Goal: Task Accomplishment & Management: Use online tool/utility

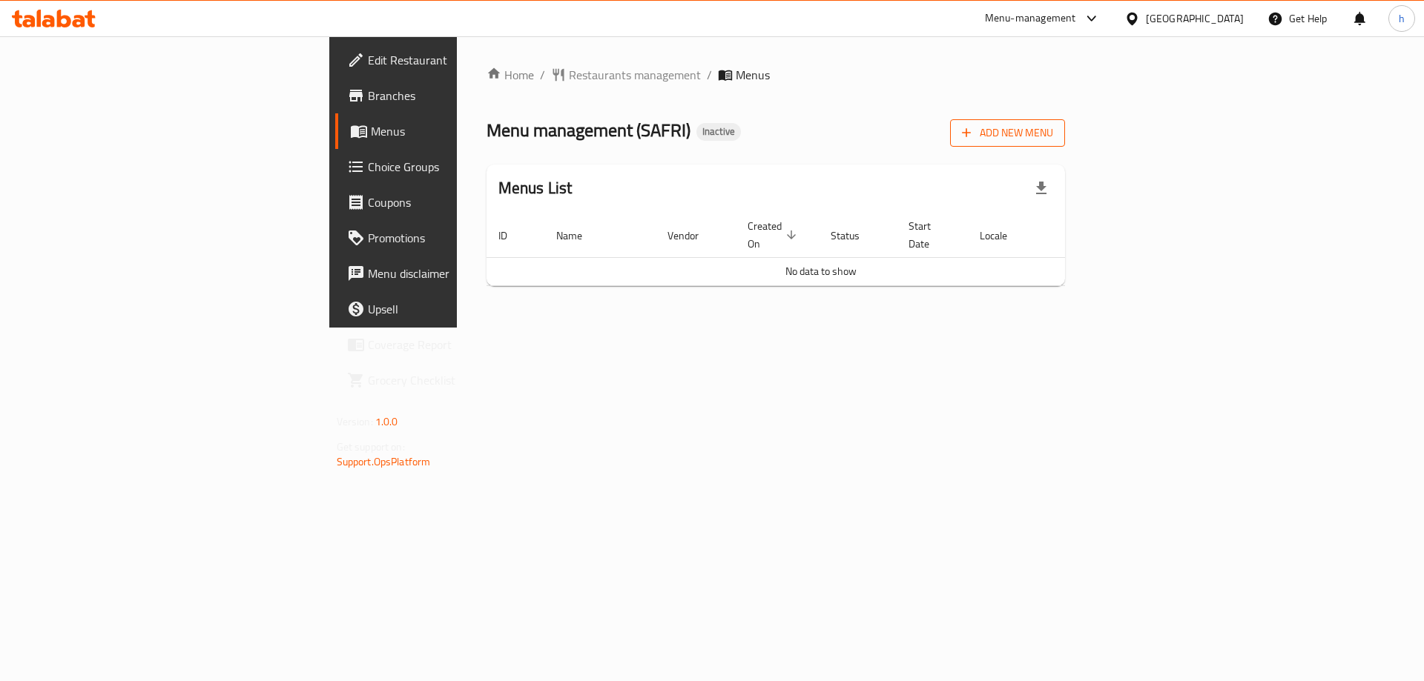
click at [1053, 133] on span "Add New Menu" at bounding box center [1007, 133] width 91 height 19
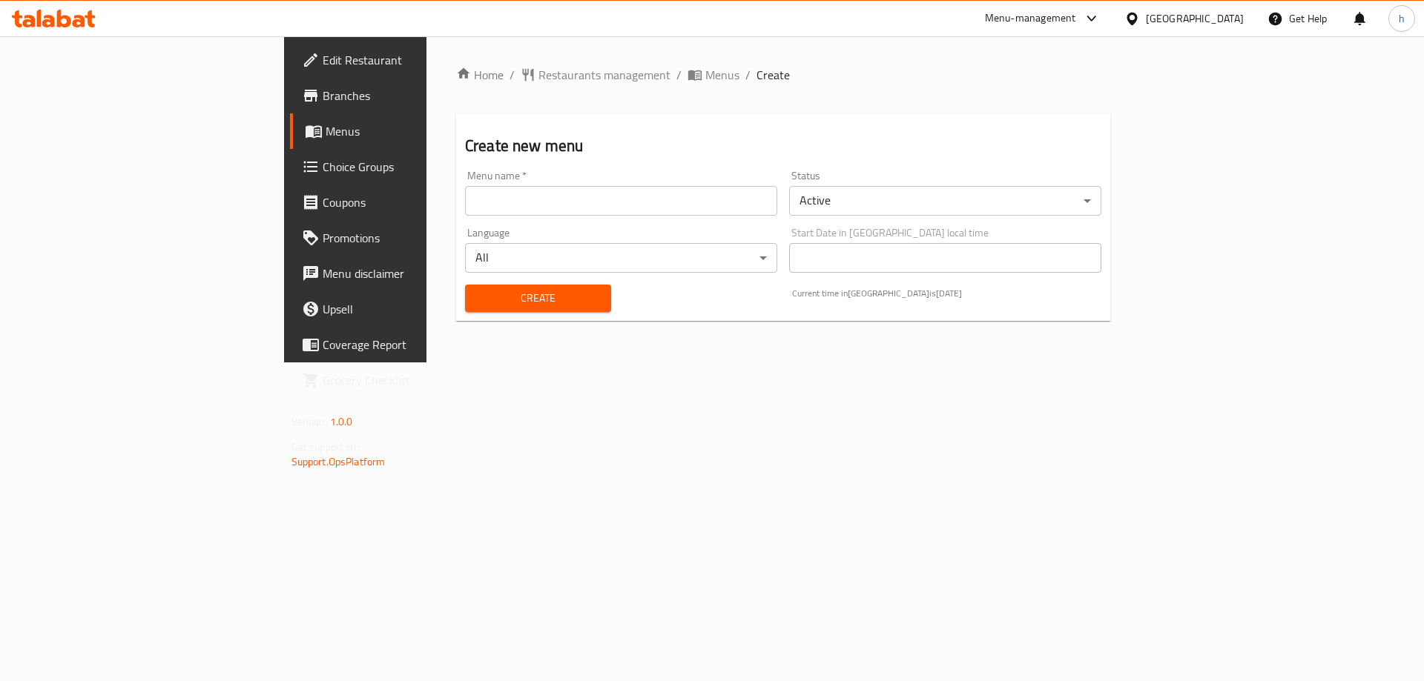
click at [465, 196] on input "text" at bounding box center [621, 201] width 312 height 30
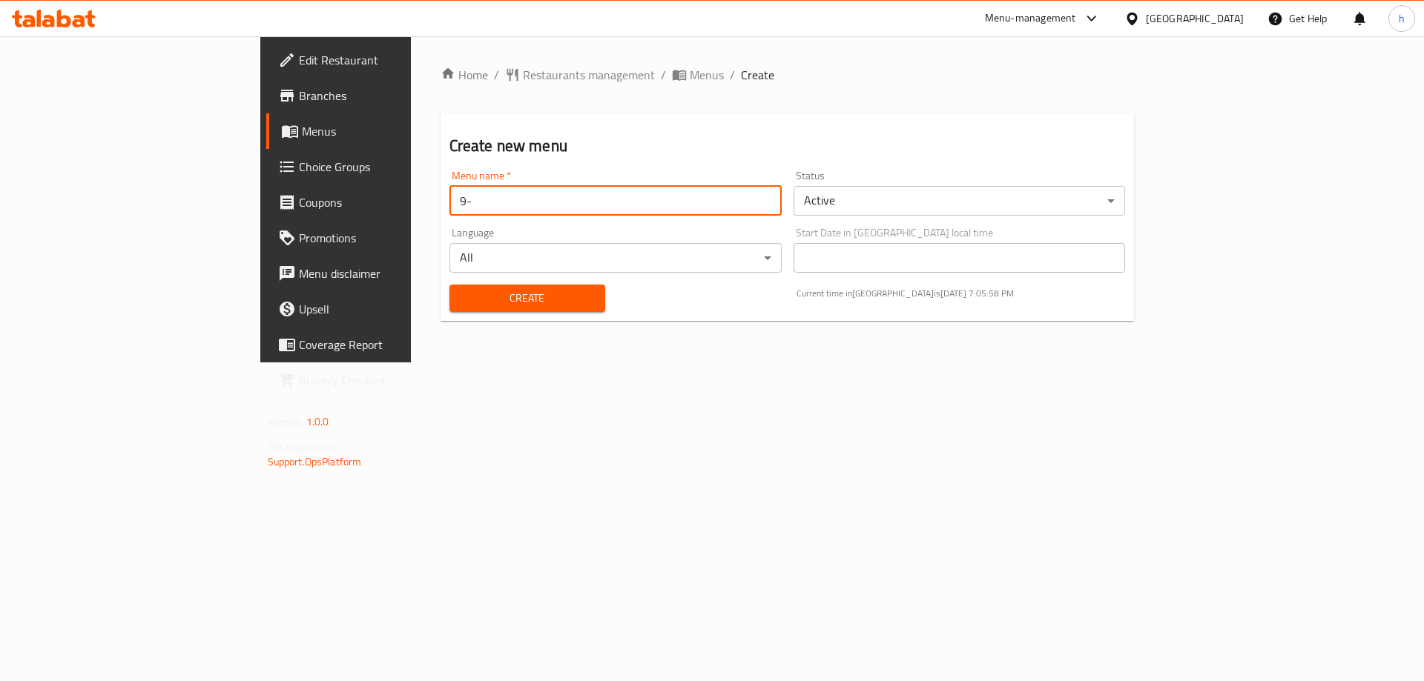
type input "9"
type input "[DATE]"
click at [449, 285] on button "Create" at bounding box center [527, 298] width 156 height 27
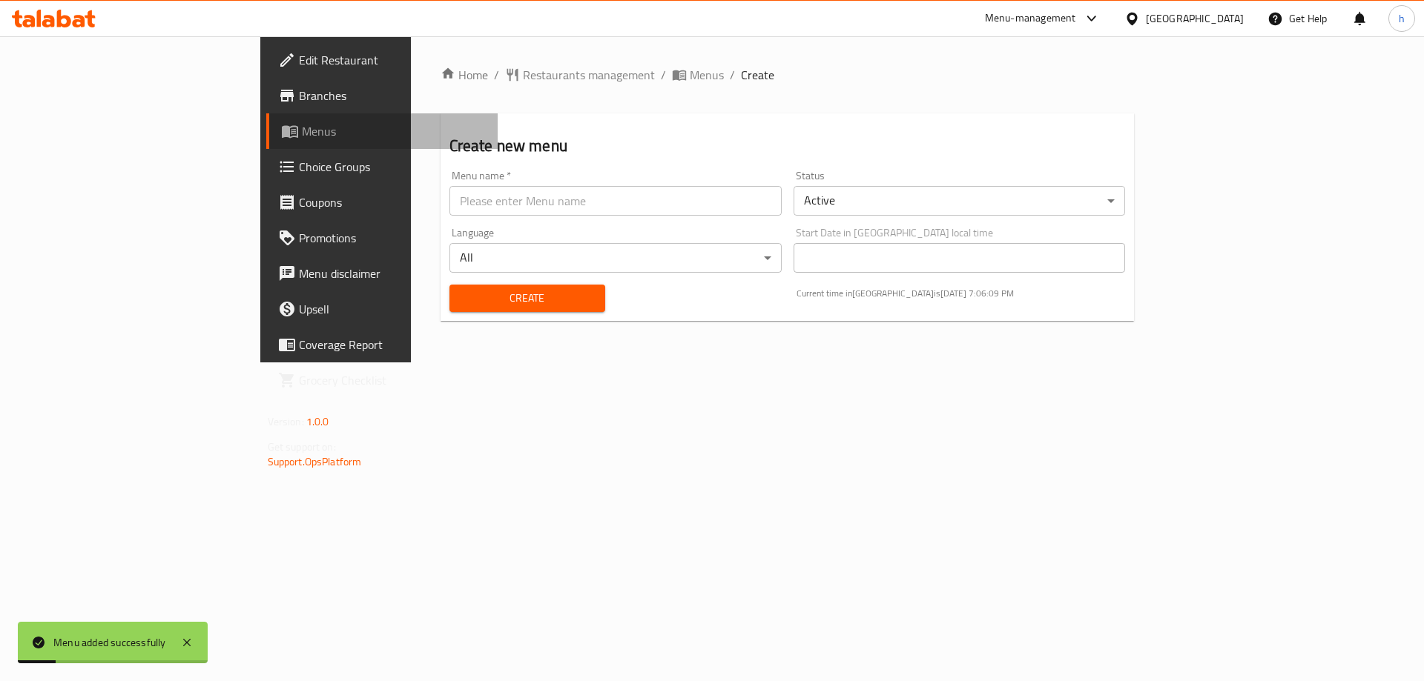
click at [302, 133] on span "Menus" at bounding box center [394, 131] width 185 height 18
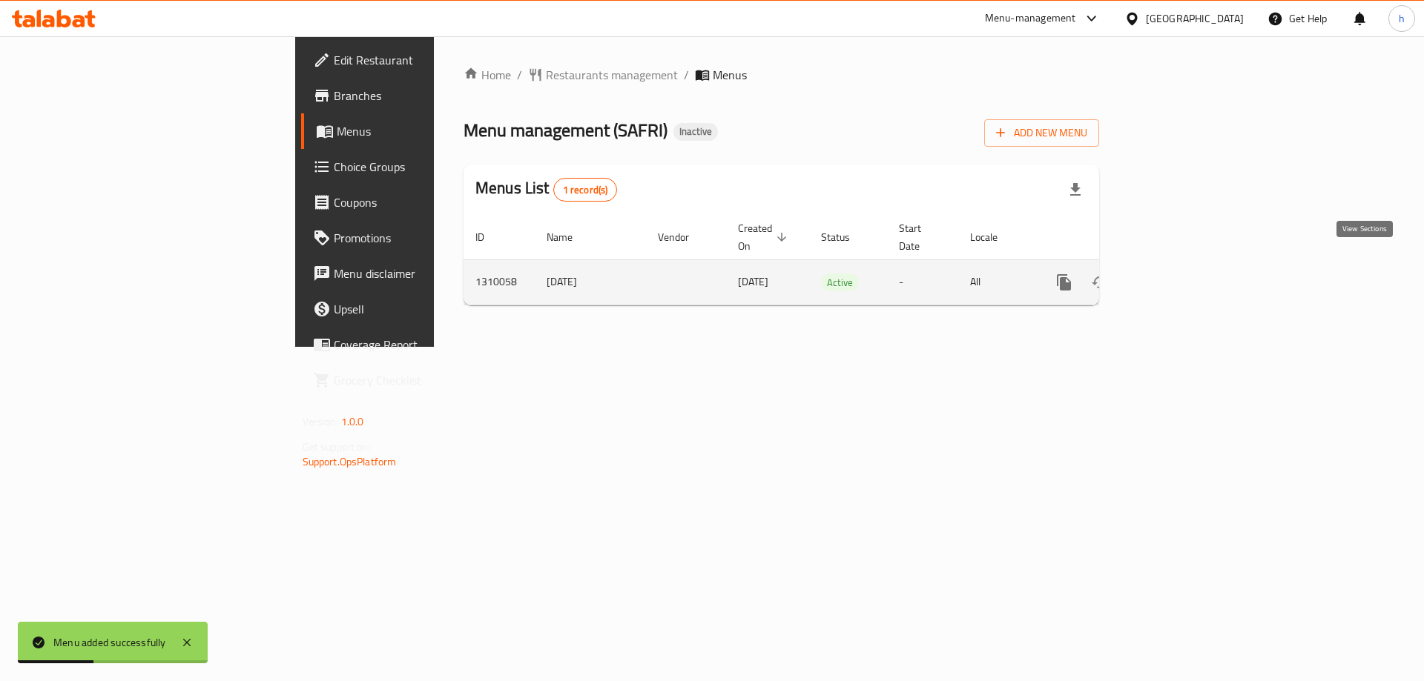
click at [1189, 268] on link "enhanced table" at bounding box center [1171, 283] width 36 height 36
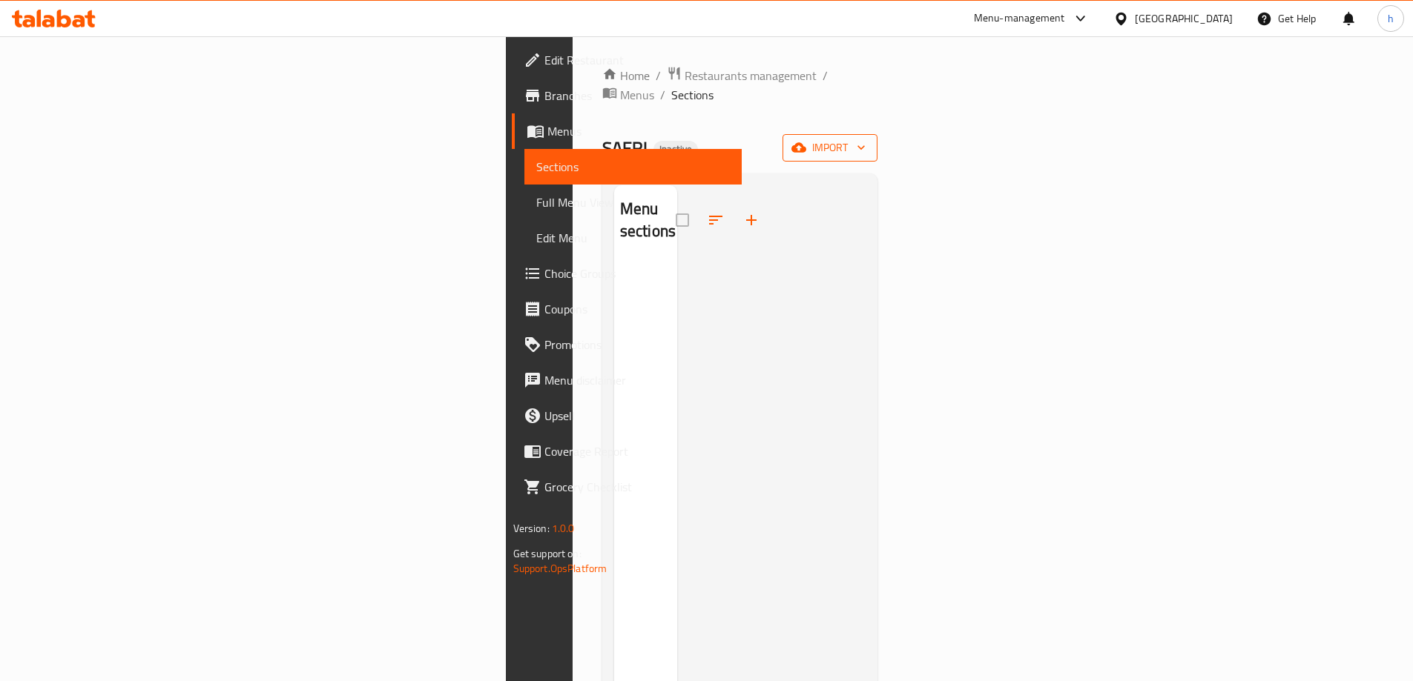
click at [865, 139] on span "import" at bounding box center [829, 148] width 71 height 19
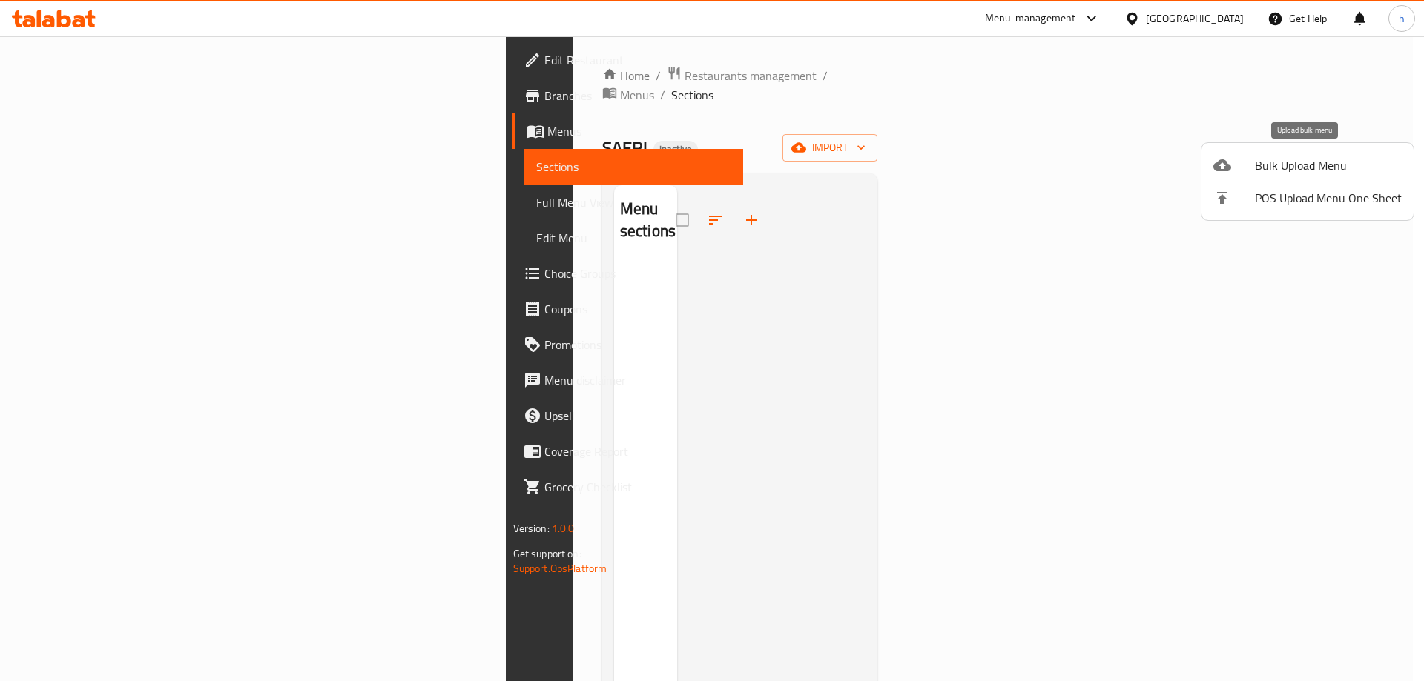
click at [1299, 160] on span "Bulk Upload Menu" at bounding box center [1328, 165] width 147 height 18
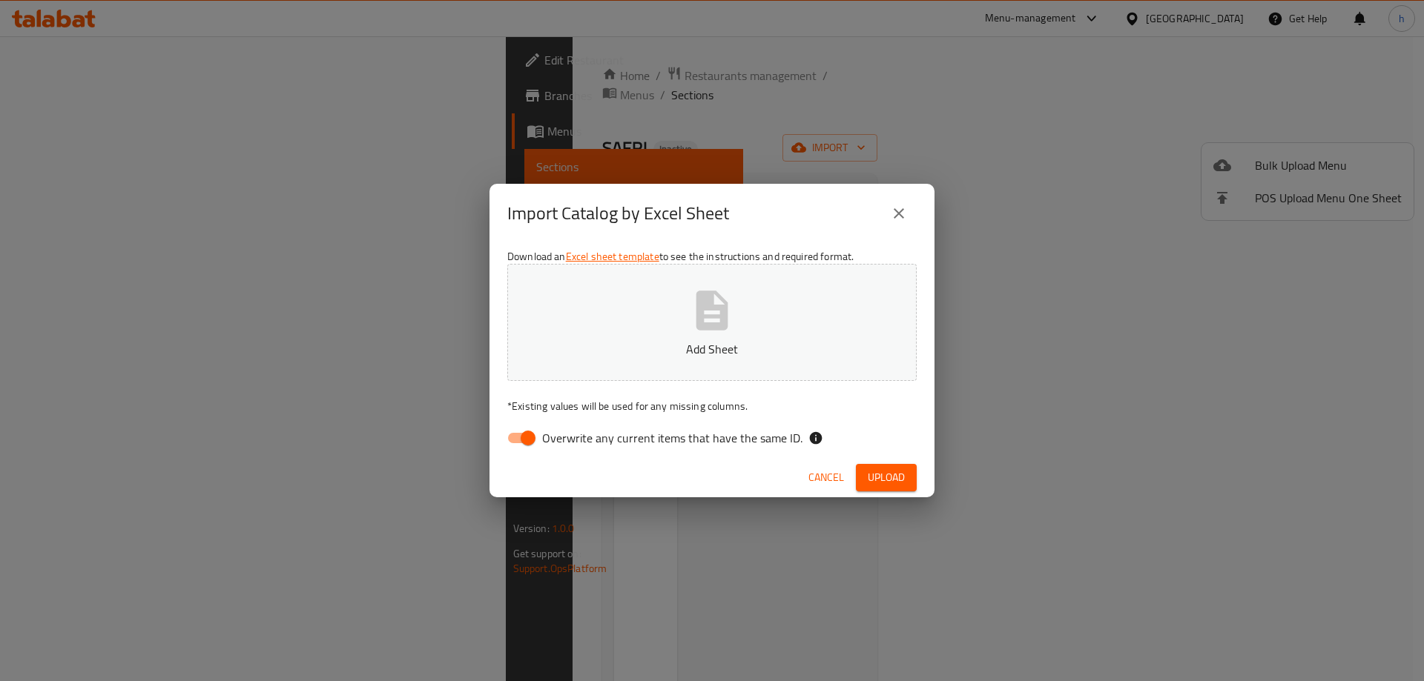
click at [563, 442] on span "Overwrite any current items that have the same ID." at bounding box center [672, 438] width 260 height 18
click at [563, 442] on input "Overwrite any current items that have the same ID." at bounding box center [528, 438] width 85 height 28
checkbox input "false"
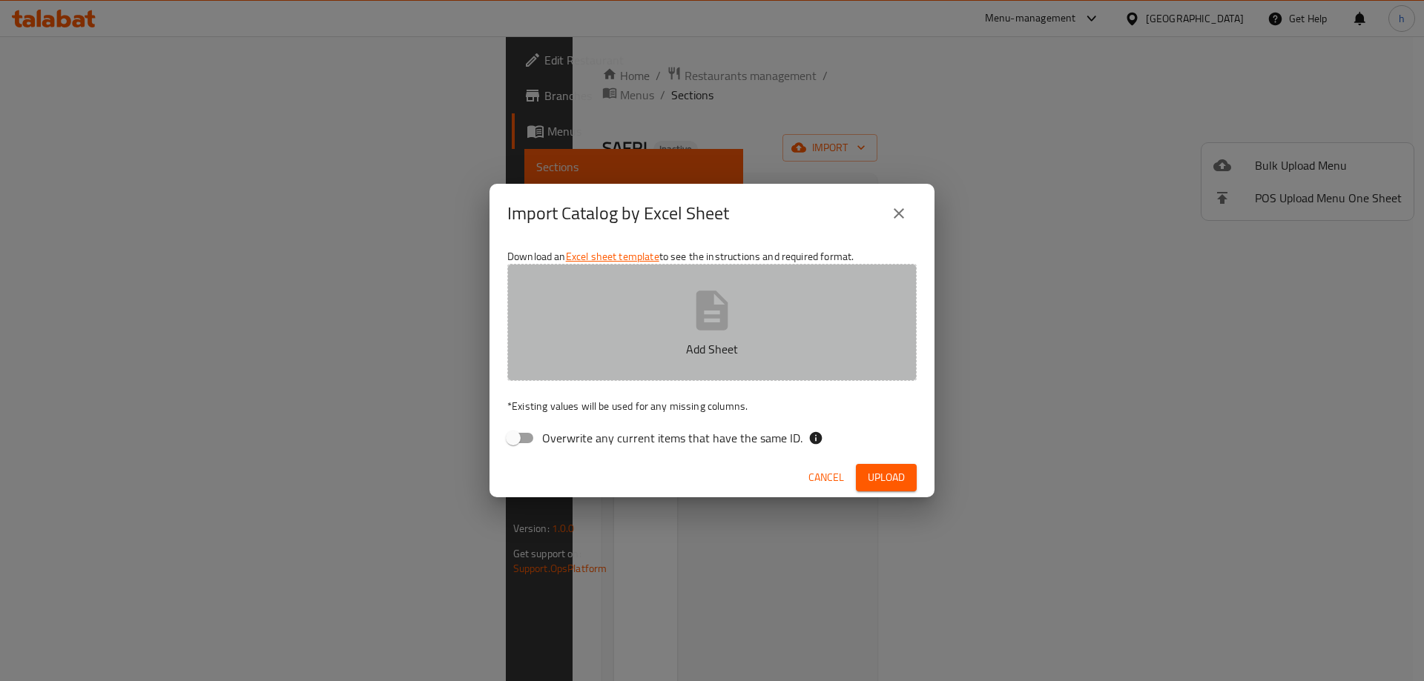
click at [607, 341] on p "Add Sheet" at bounding box center [711, 349] width 363 height 18
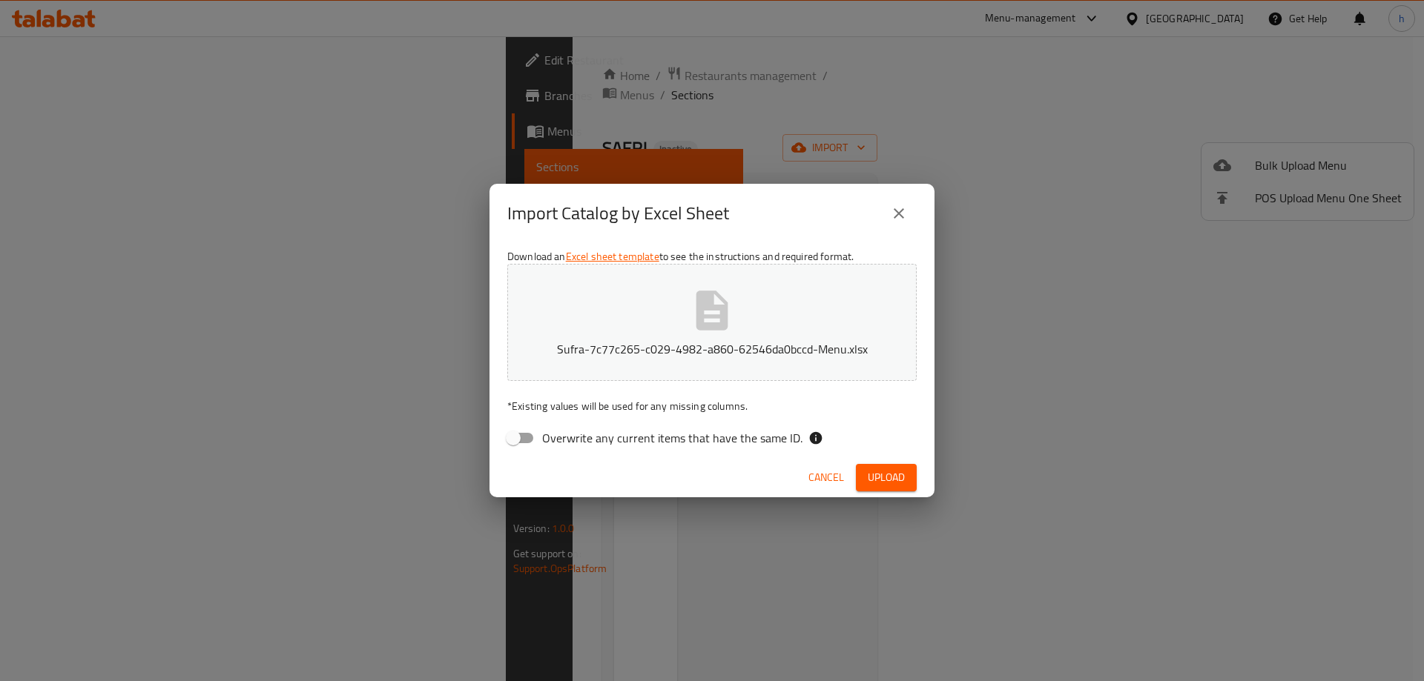
click at [907, 478] on button "Upload" at bounding box center [886, 477] width 61 height 27
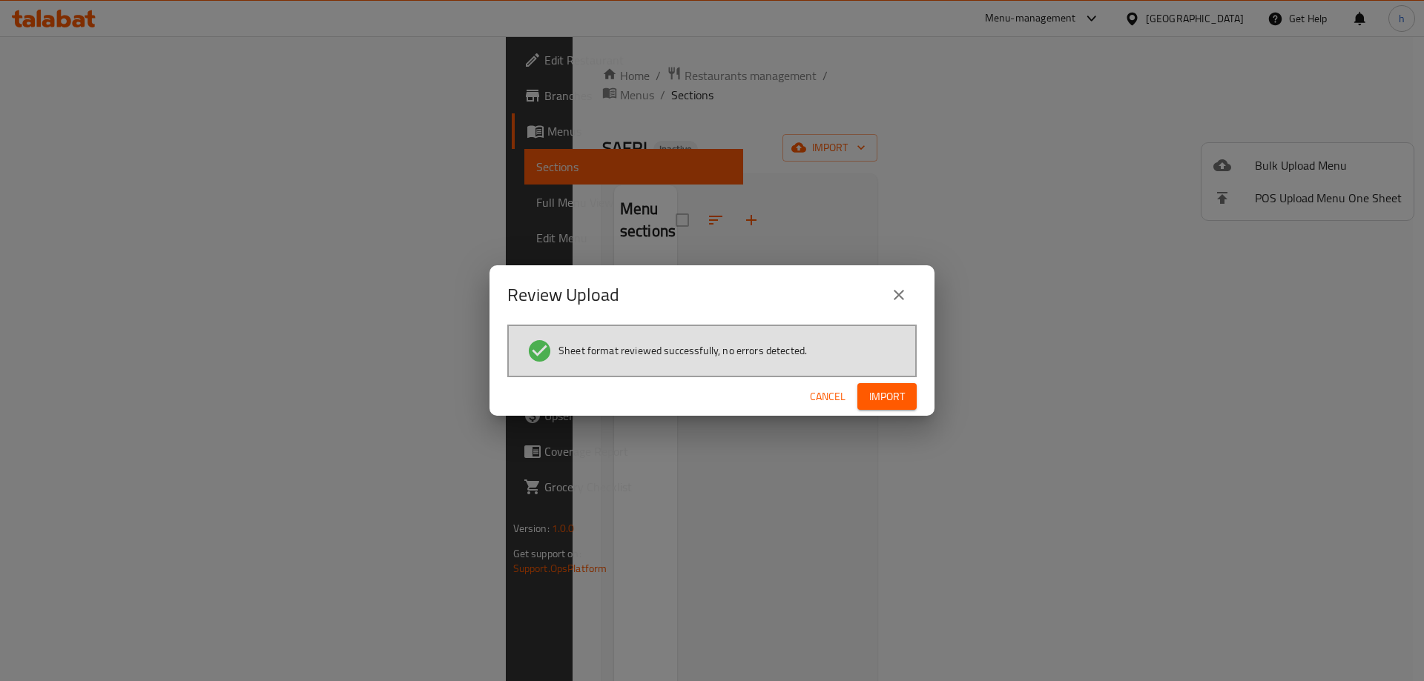
click at [888, 398] on span "Import" at bounding box center [887, 397] width 36 height 19
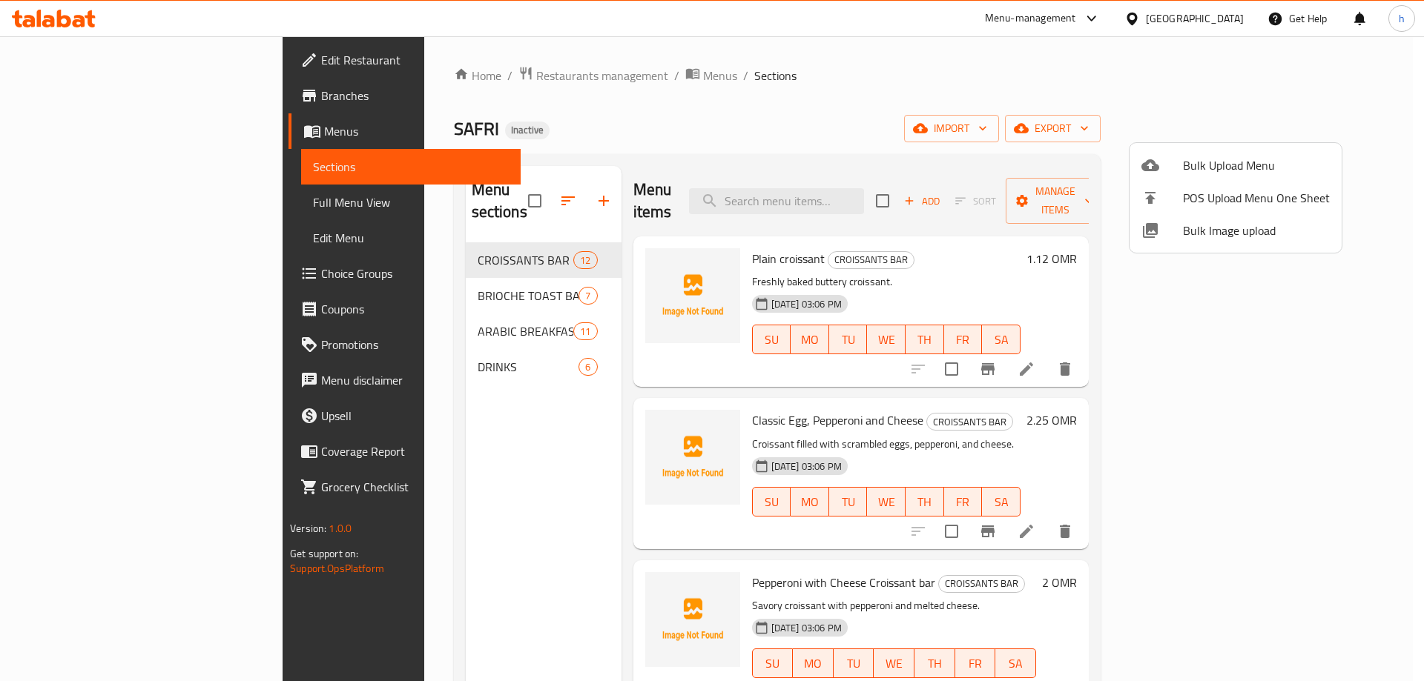
drag, startPoint x: 877, startPoint y: 62, endPoint x: 870, endPoint y: 62, distance: 7.5
click at [877, 62] on div at bounding box center [712, 340] width 1424 height 681
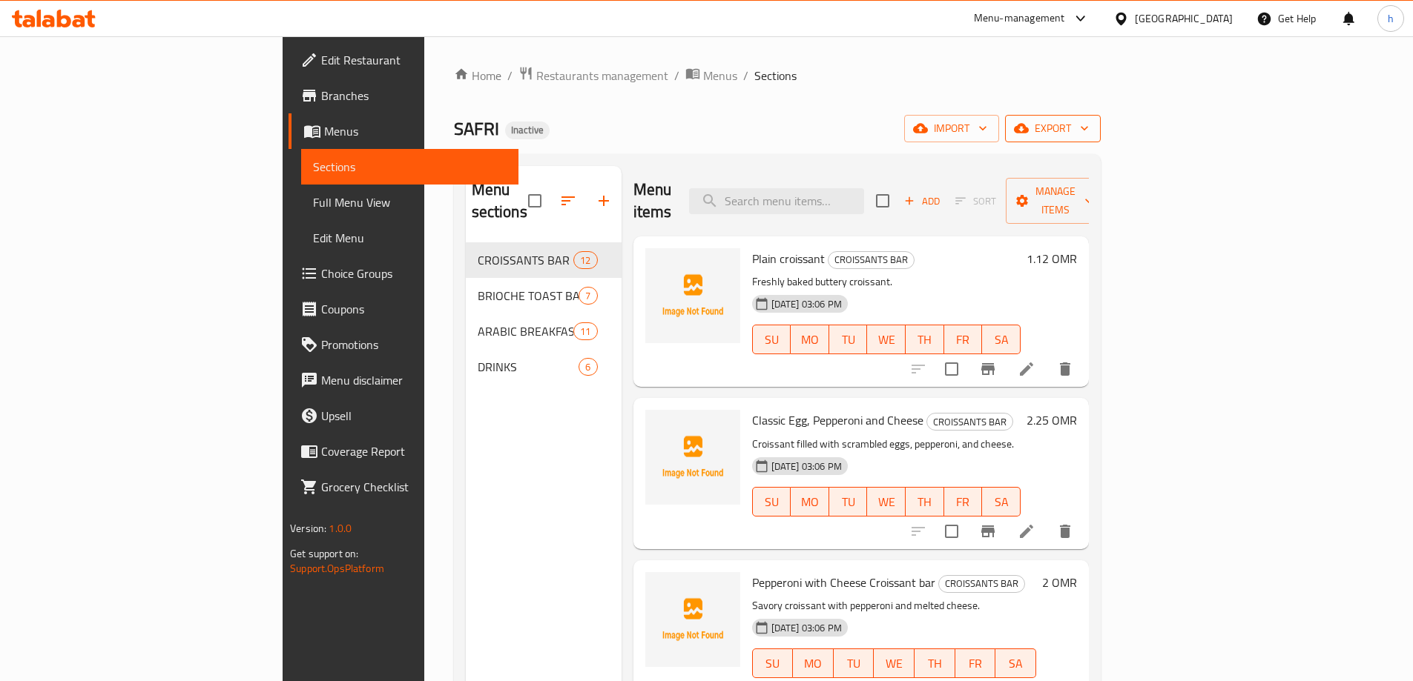
click at [1088, 127] on span "export" at bounding box center [1053, 128] width 72 height 19
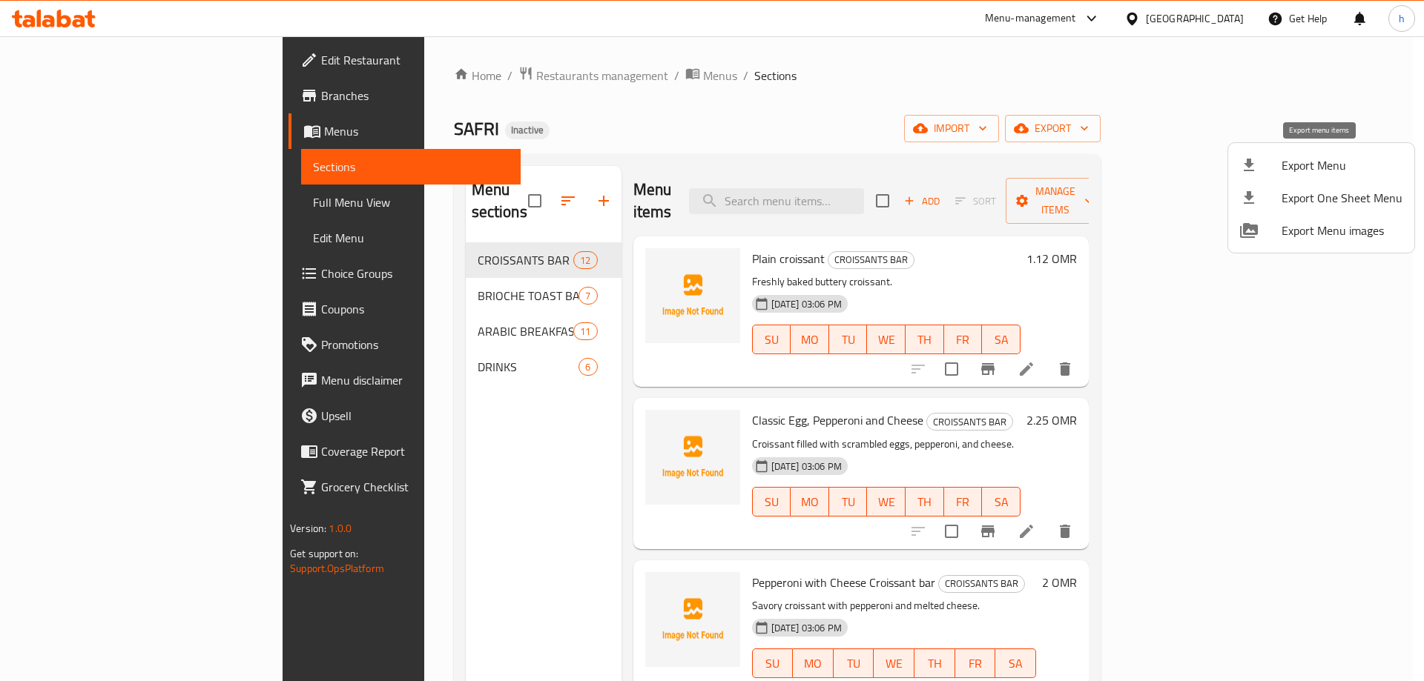
click at [1301, 165] on span "Export Menu" at bounding box center [1341, 165] width 121 height 18
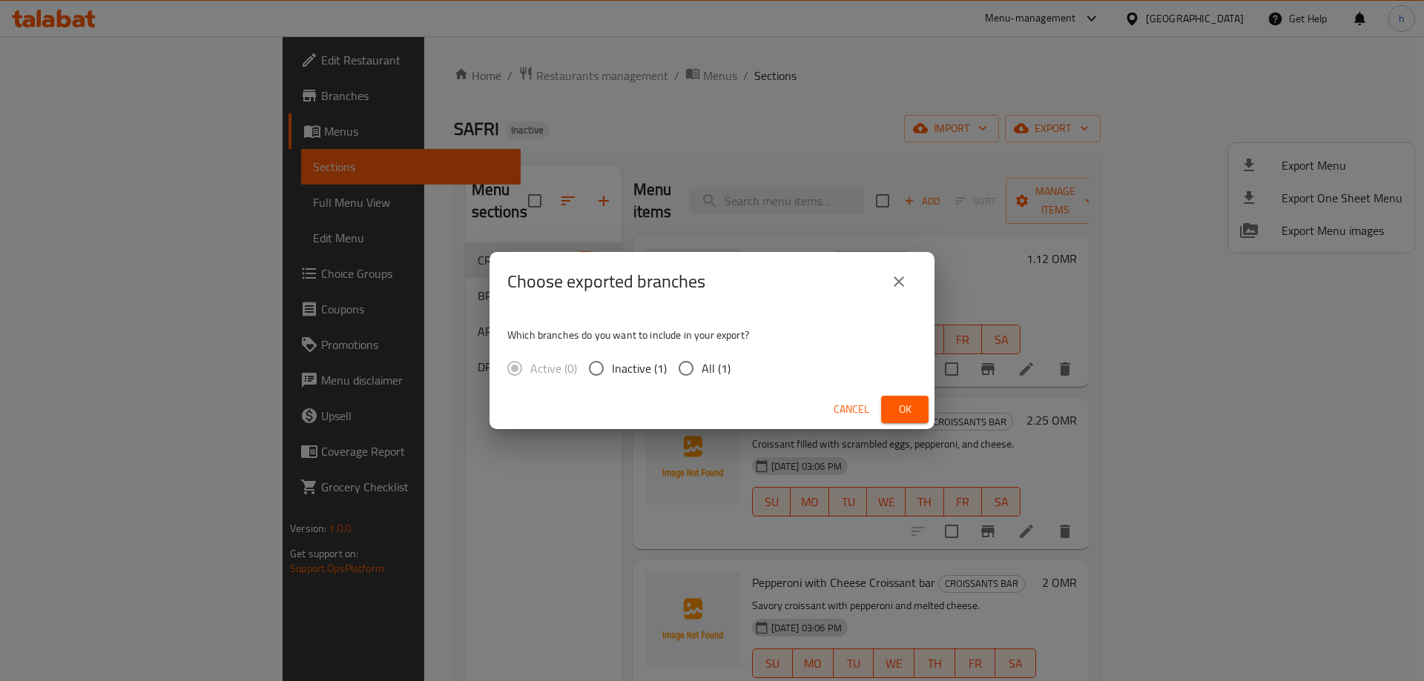
click at [696, 366] on input "All (1)" at bounding box center [685, 368] width 31 height 31
radio input "true"
click at [901, 412] on span "Ok" at bounding box center [905, 409] width 24 height 19
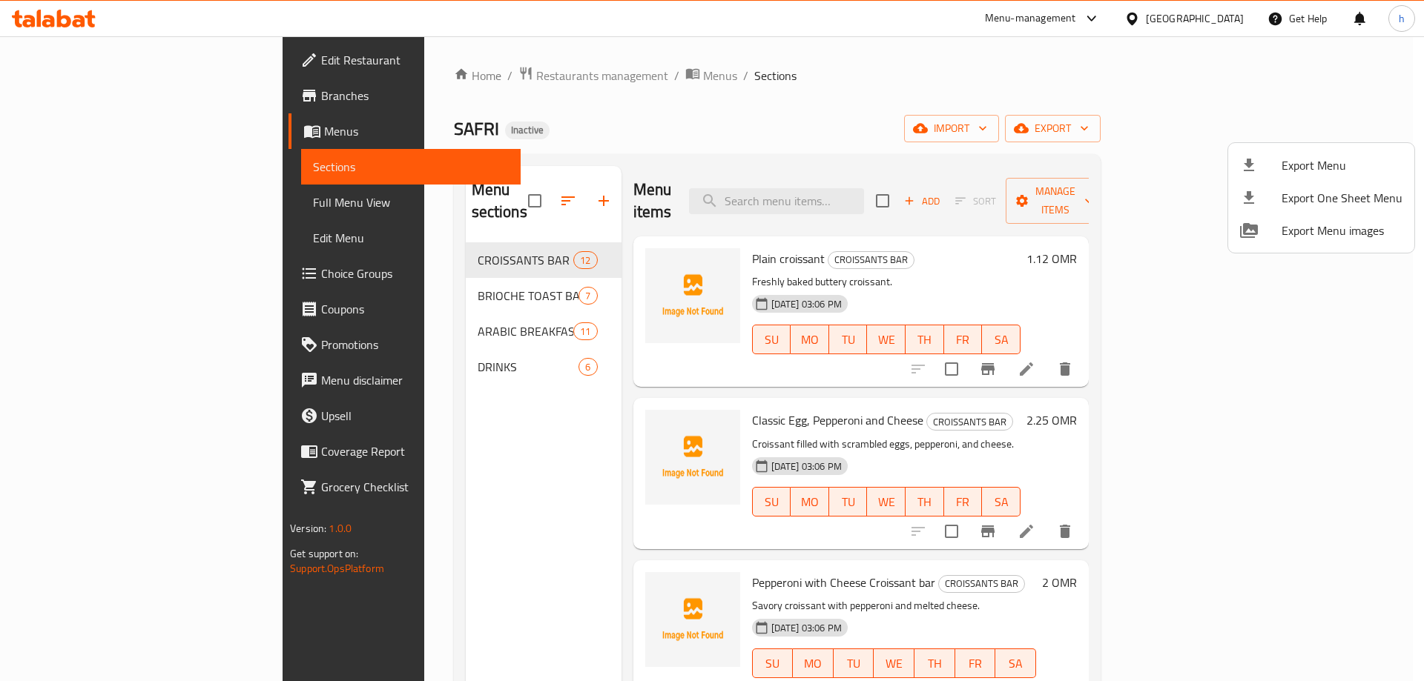
click at [90, 200] on div at bounding box center [712, 340] width 1424 height 681
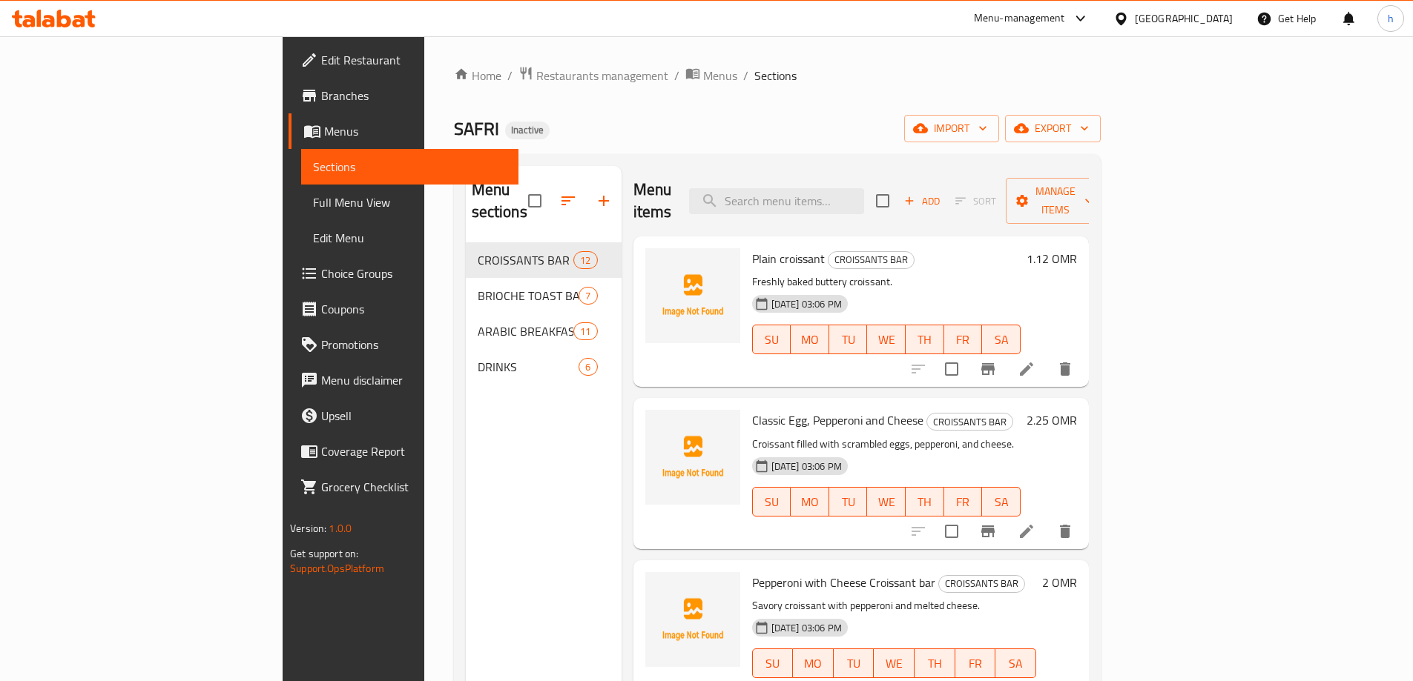
click at [313, 200] on span "Full Menu View" at bounding box center [410, 203] width 194 height 18
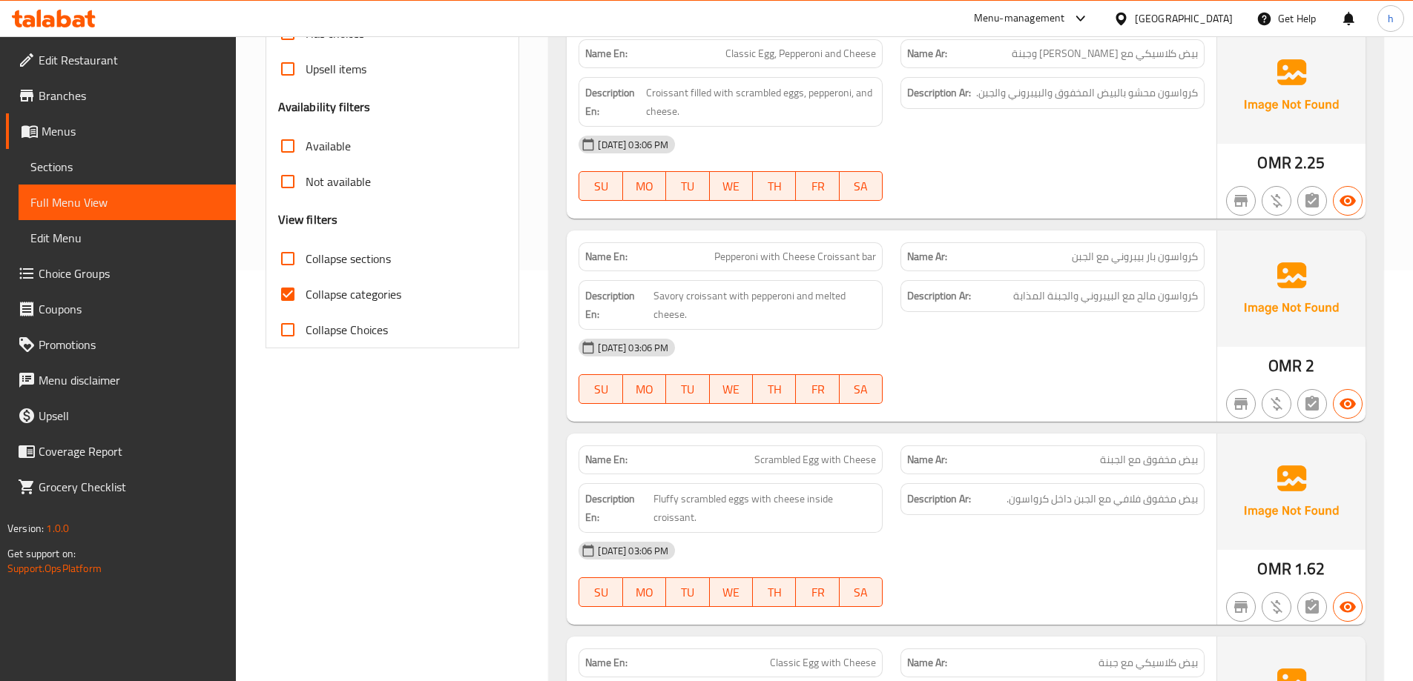
scroll to position [445, 0]
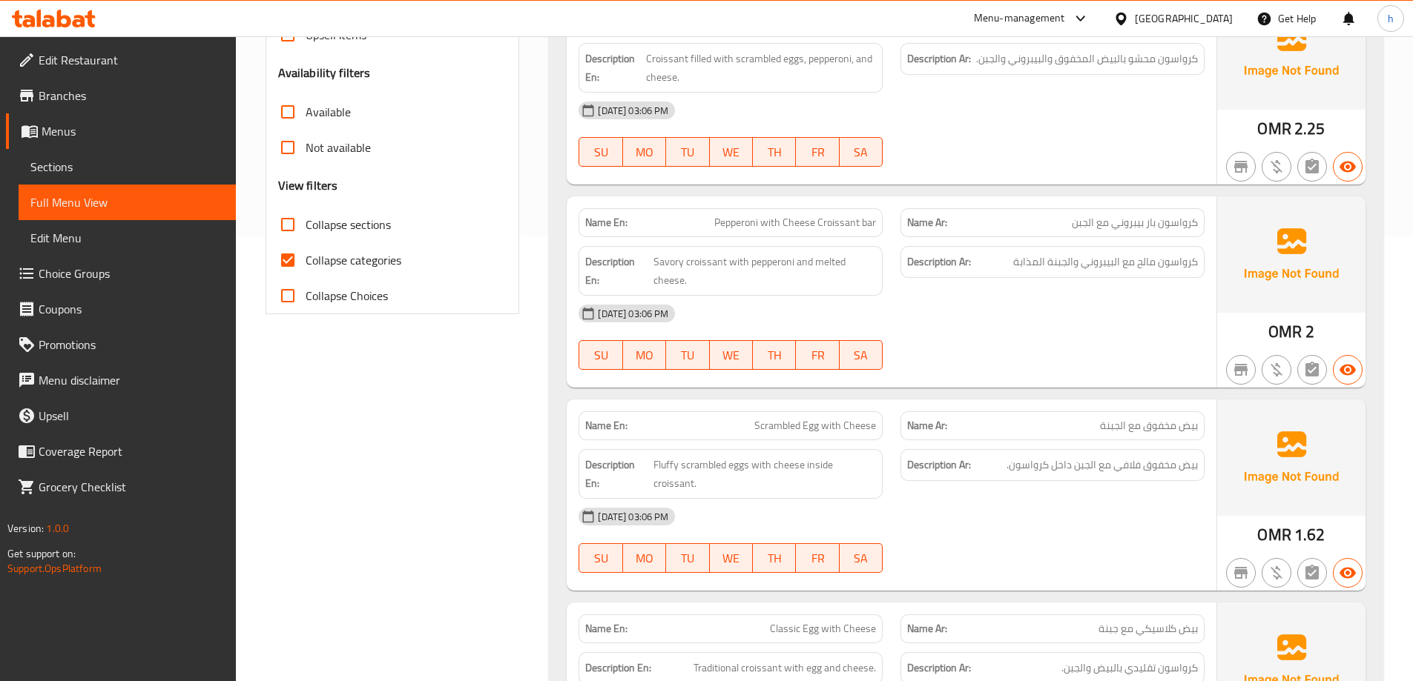
click at [381, 254] on span "Collapse categories" at bounding box center [353, 260] width 96 height 18
click at [305, 254] on input "Collapse categories" at bounding box center [288, 260] width 36 height 36
checkbox input "false"
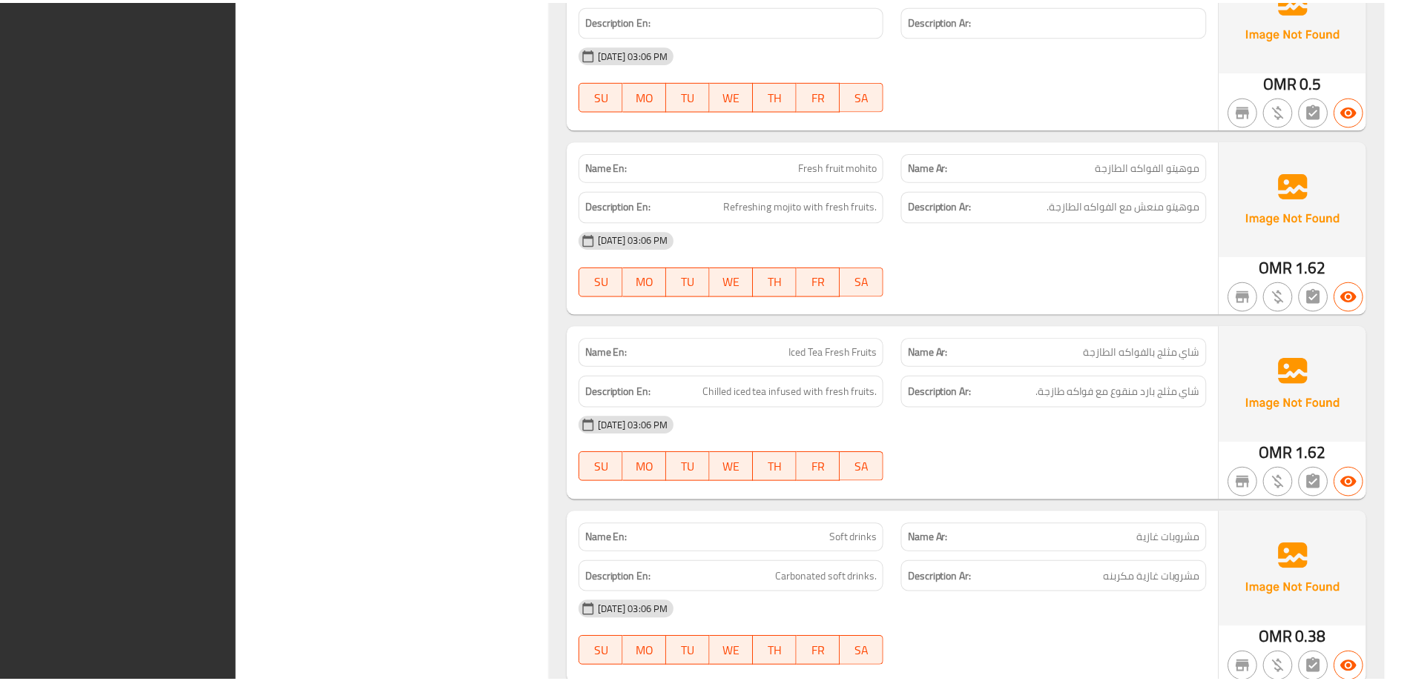
scroll to position [6621, 0]
